Goal: Task Accomplishment & Management: Use online tool/utility

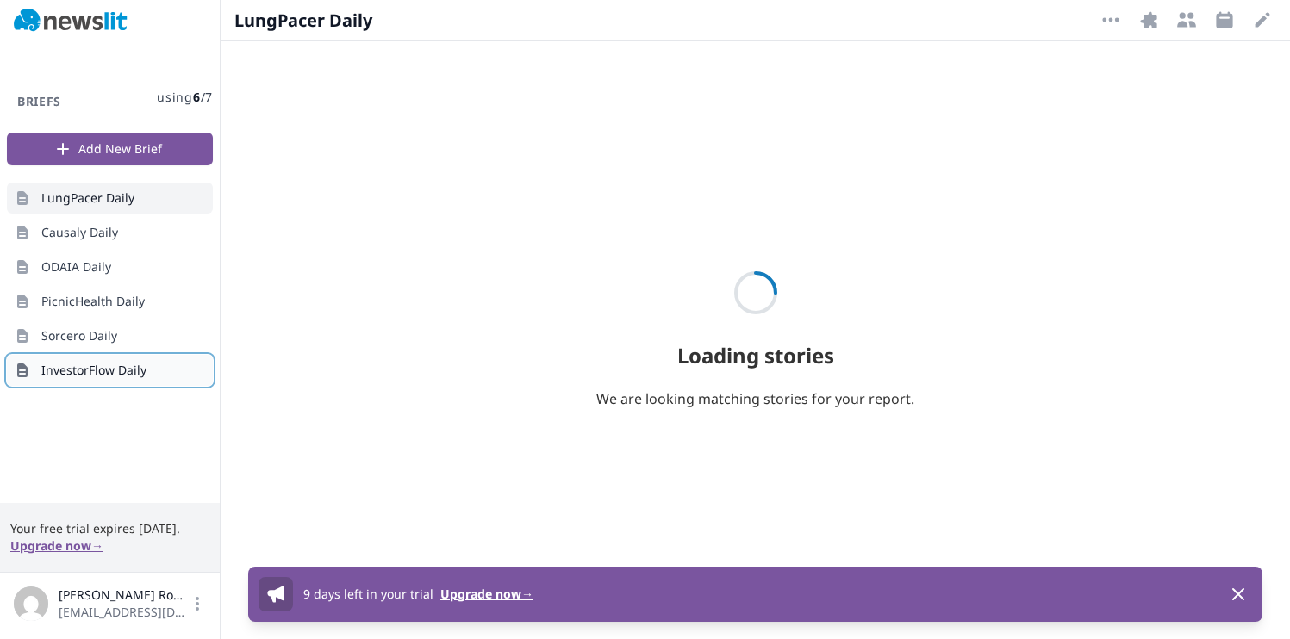
click at [97, 368] on span "InvestorFlow Daily" at bounding box center [93, 370] width 105 height 17
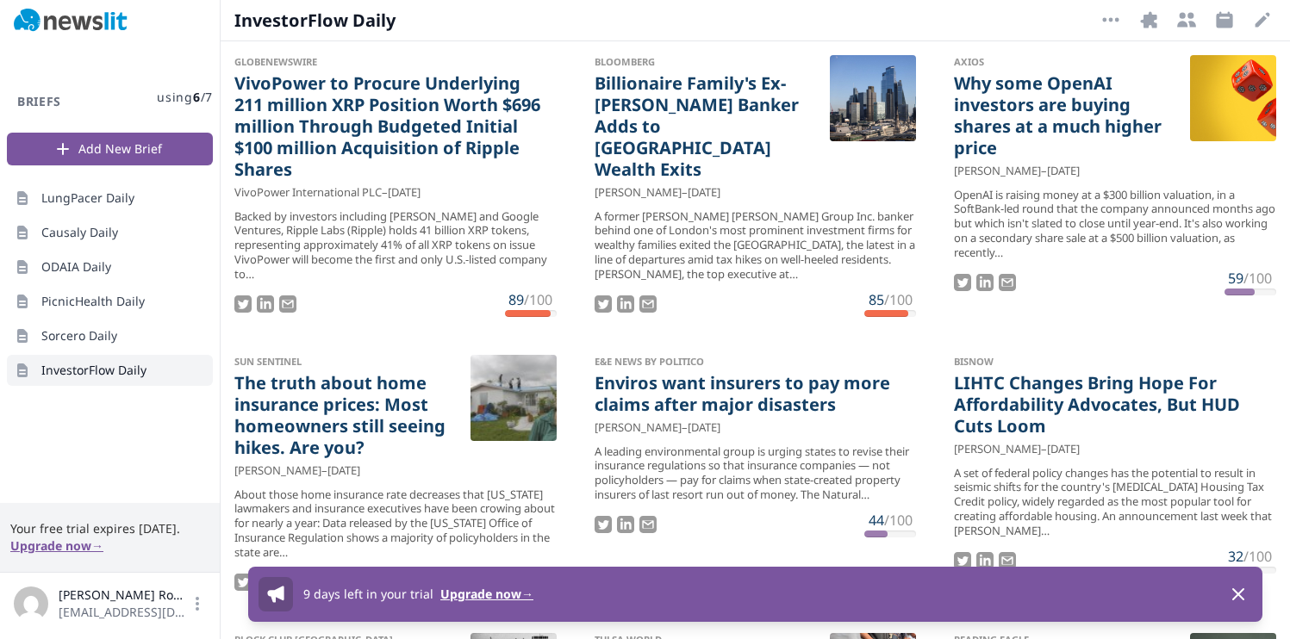
click at [1147, 3] on div "InvestorFlow Daily More Options Integrations Recipients Schedule Edit Open opti…" at bounding box center [755, 20] width 1069 height 40
click at [1146, 13] on icon "button" at bounding box center [1148, 19] width 21 height 21
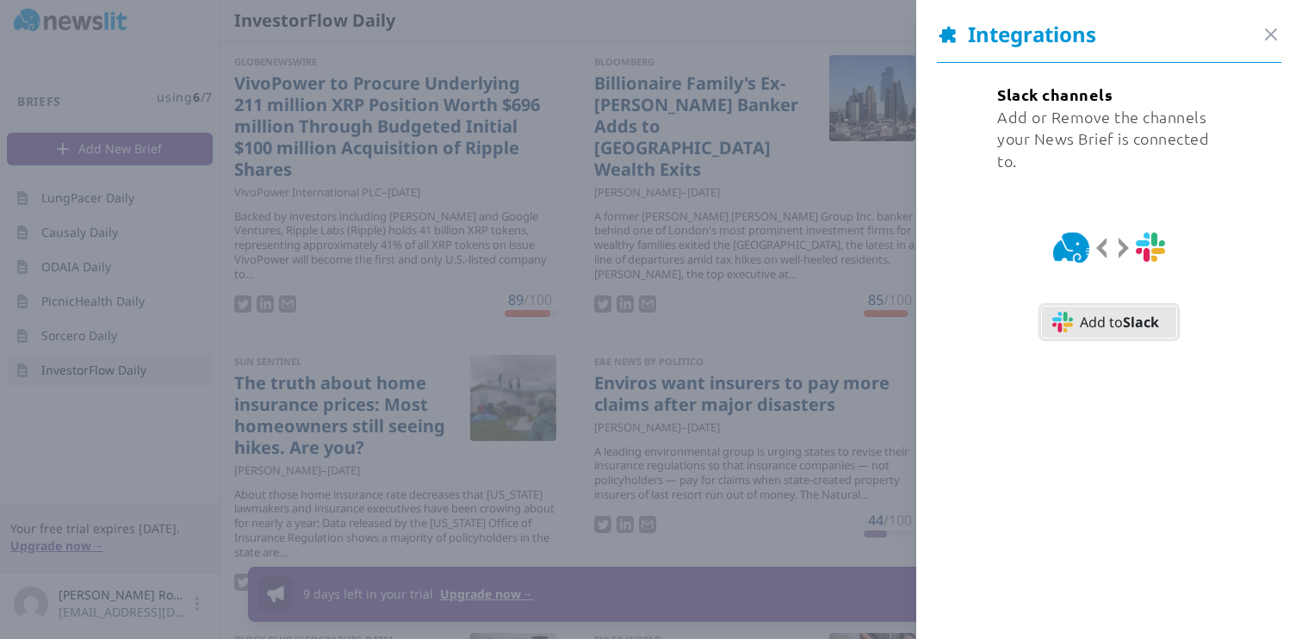
click at [1071, 324] on button "Add to Slack" at bounding box center [1109, 322] width 136 height 33
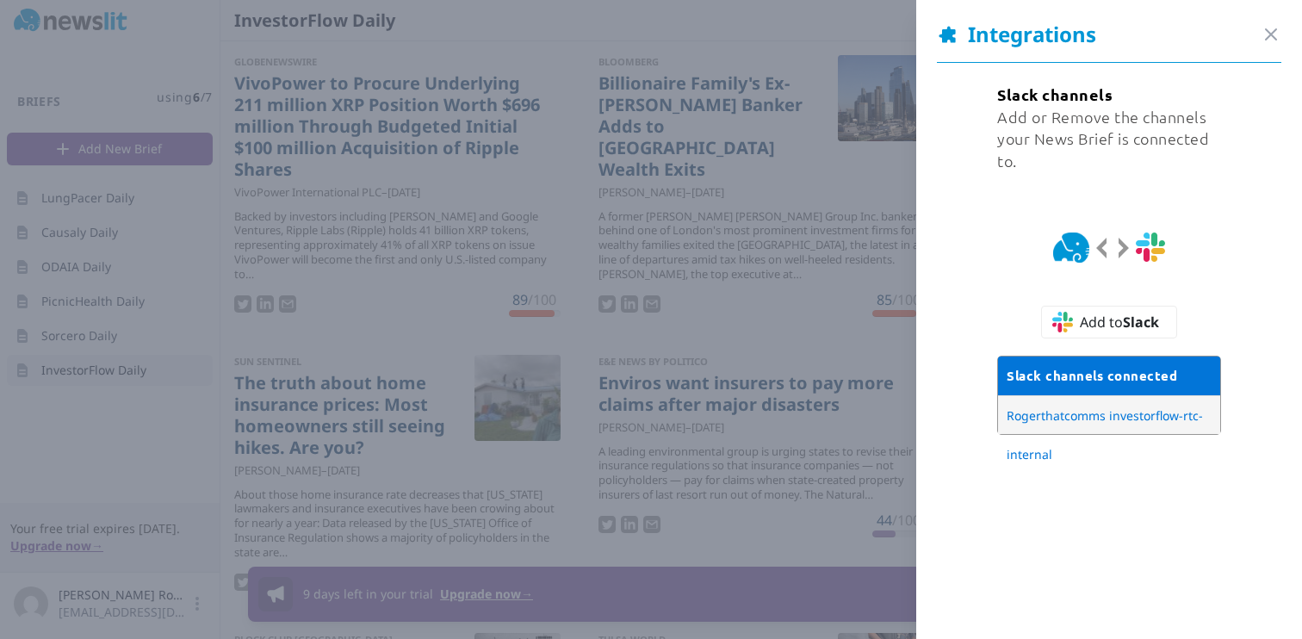
click at [1244, 40] on div "Integrations Close panel" at bounding box center [1109, 42] width 345 height 42
click at [1265, 26] on icon "button" at bounding box center [1271, 34] width 21 height 21
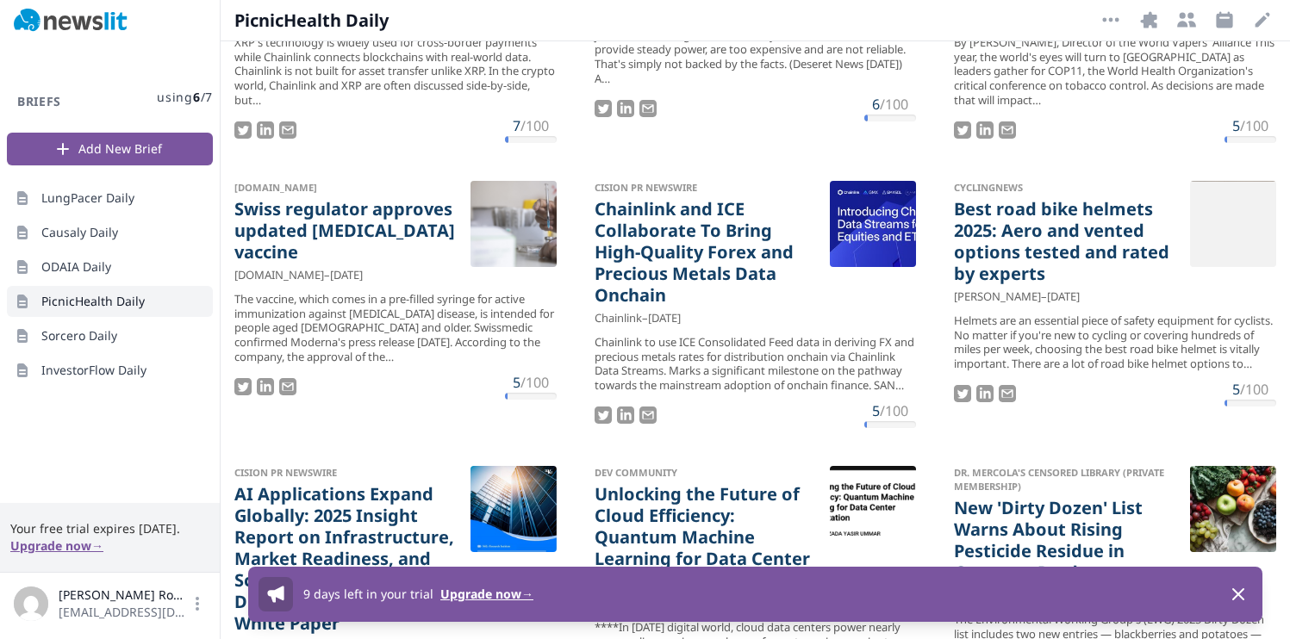
scroll to position [1358, 0]
